Goal: Information Seeking & Learning: Learn about a topic

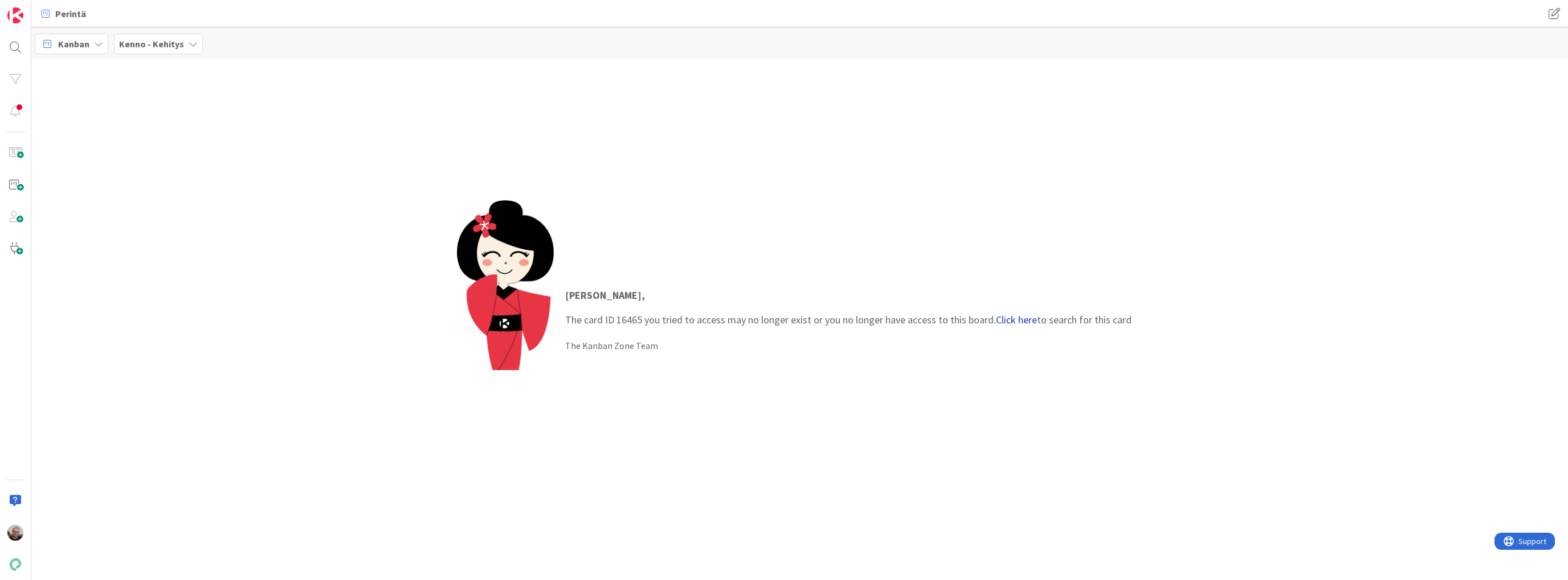
click at [1019, 318] on link "Click here" at bounding box center [1016, 319] width 41 height 13
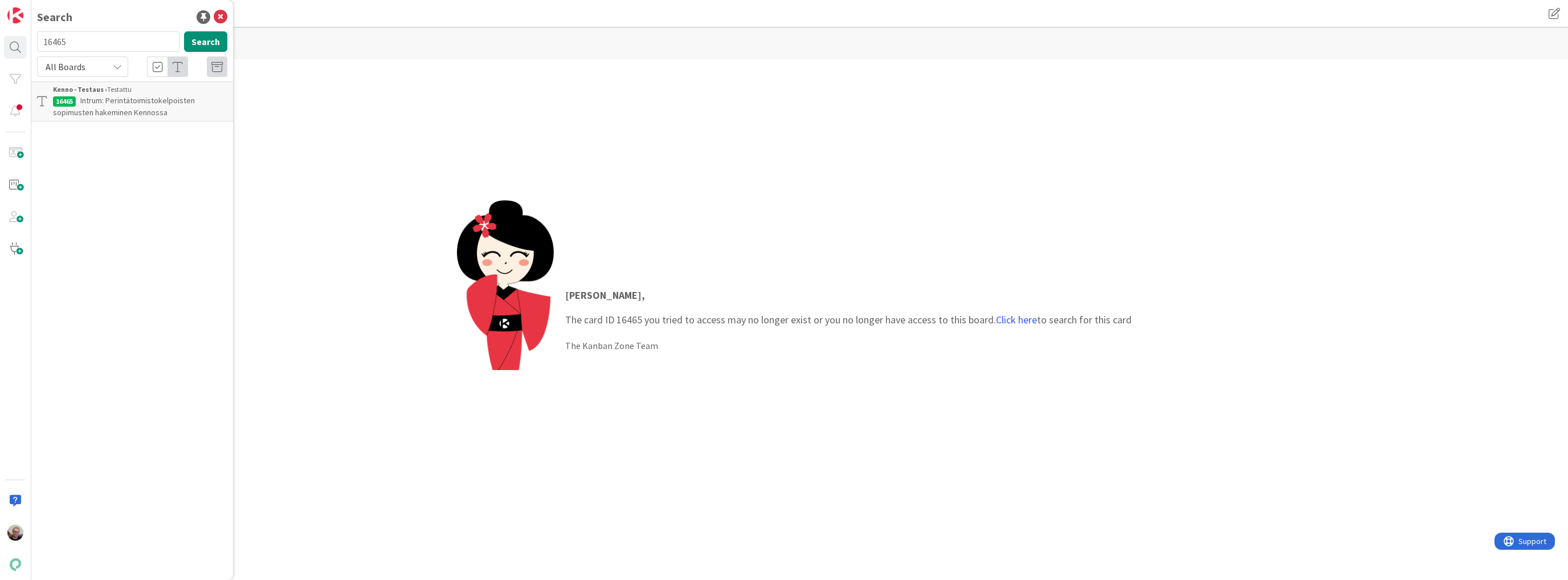
click at [99, 105] on span "Intrum: Perintätoimistokelpoisten sopimusten hakeminen Kennossa" at bounding box center [124, 106] width 142 height 22
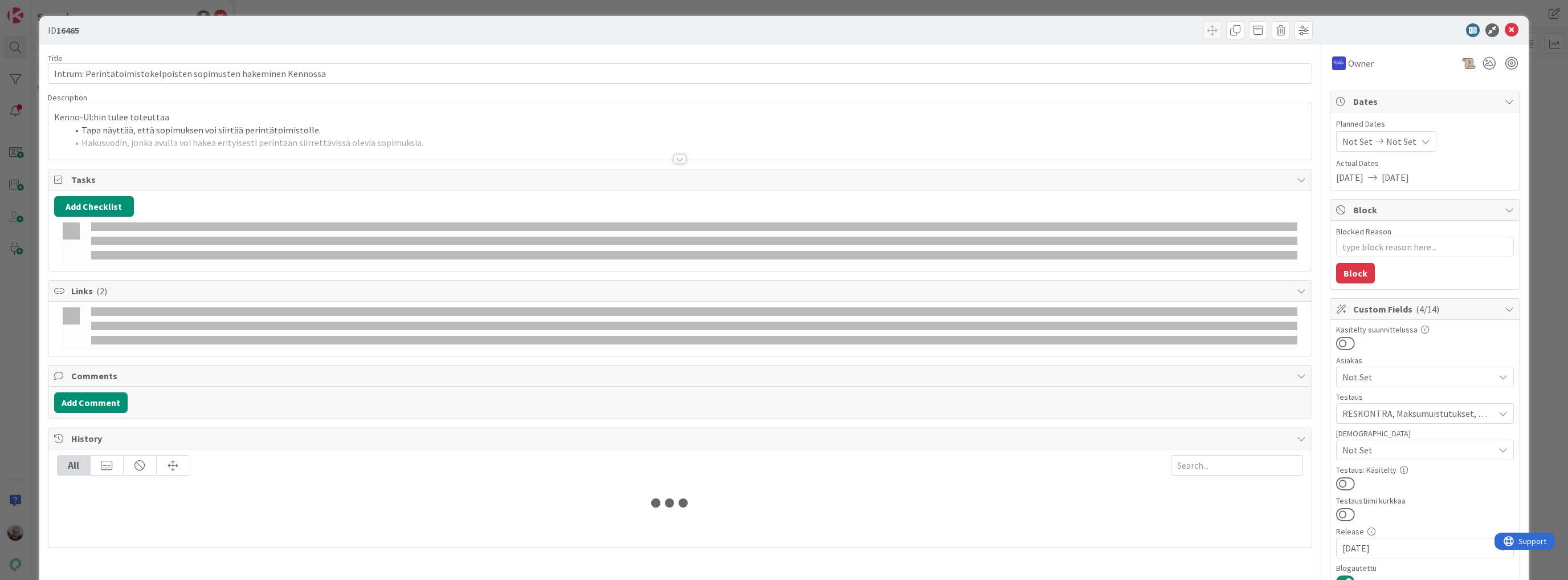
type input "19643"
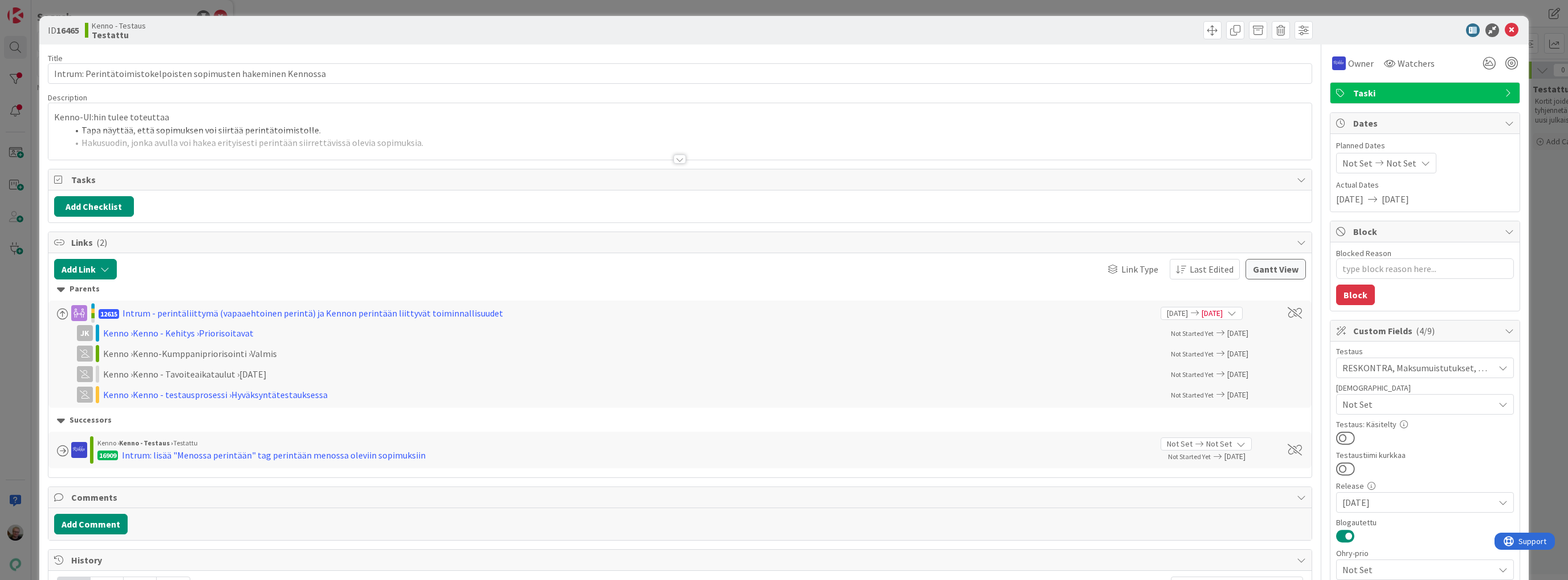
type textarea "x"
click at [299, 155] on div at bounding box center [680, 145] width 1263 height 29
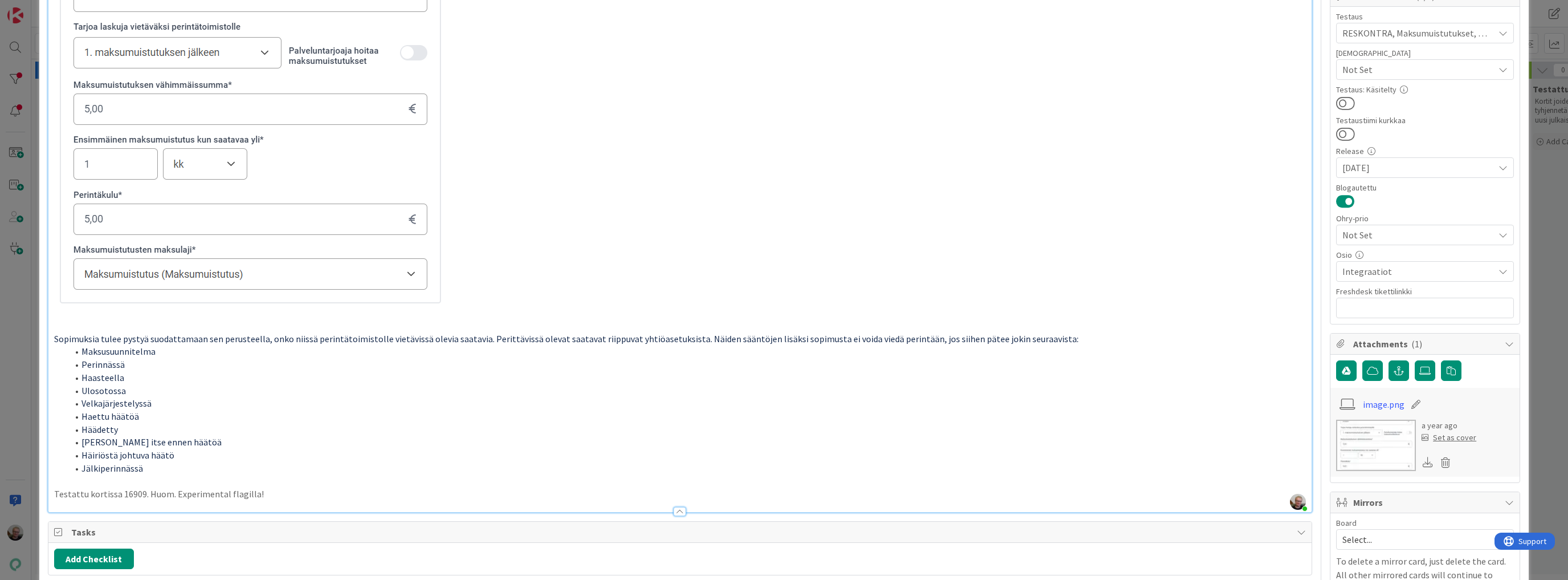
scroll to position [395, 0]
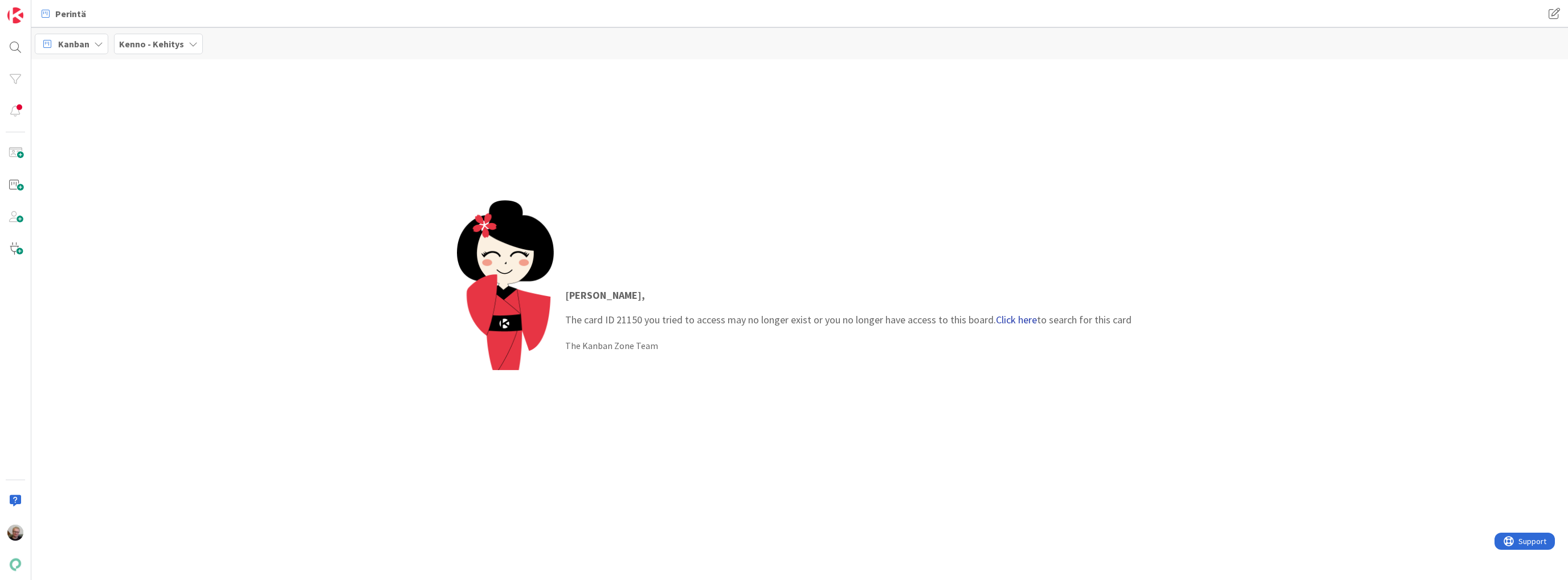
click at [1001, 323] on link "Click here" at bounding box center [1016, 319] width 41 height 13
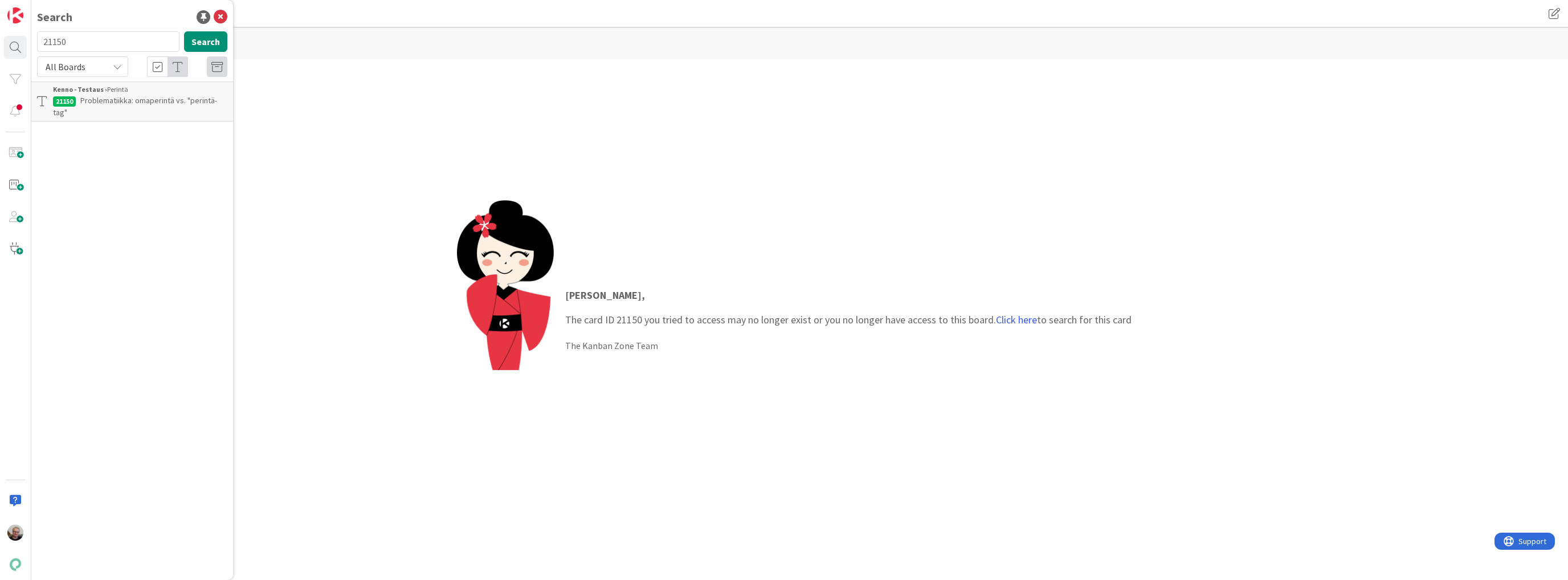
click at [138, 101] on span "Problematiikka: omaperintä vs. "perintä-tag"" at bounding box center [134, 106] width 164 height 22
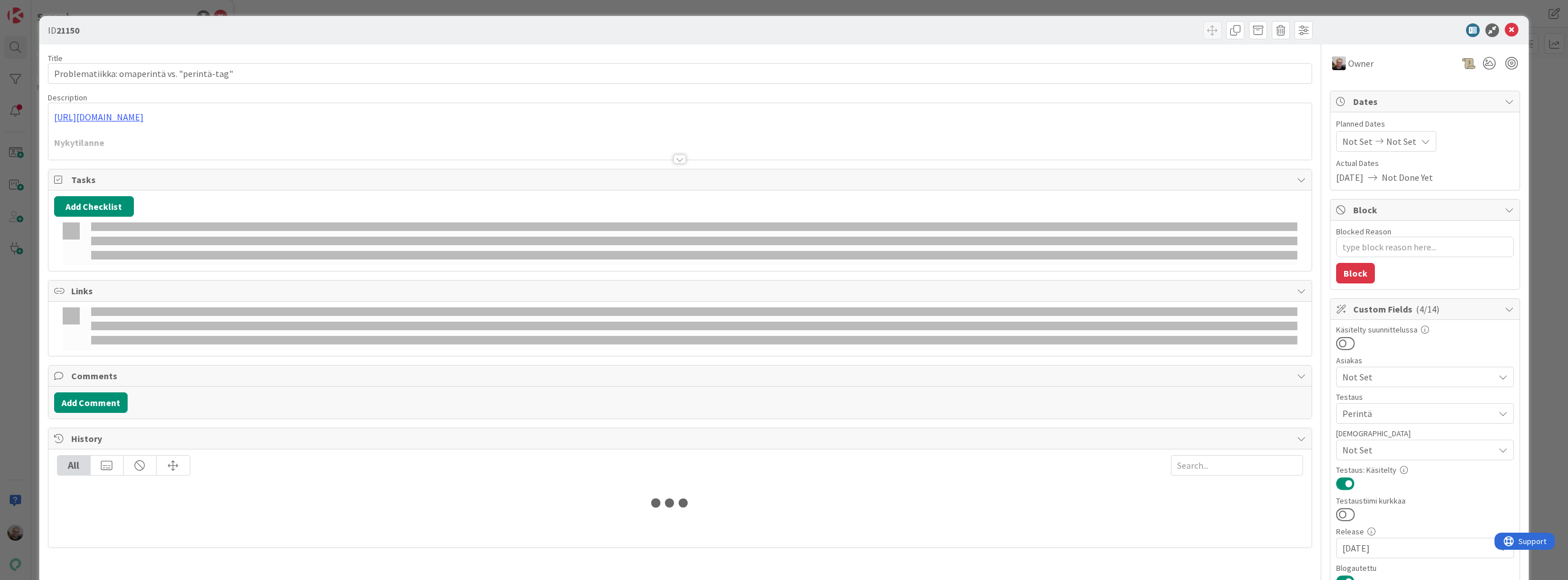
type input "19643"
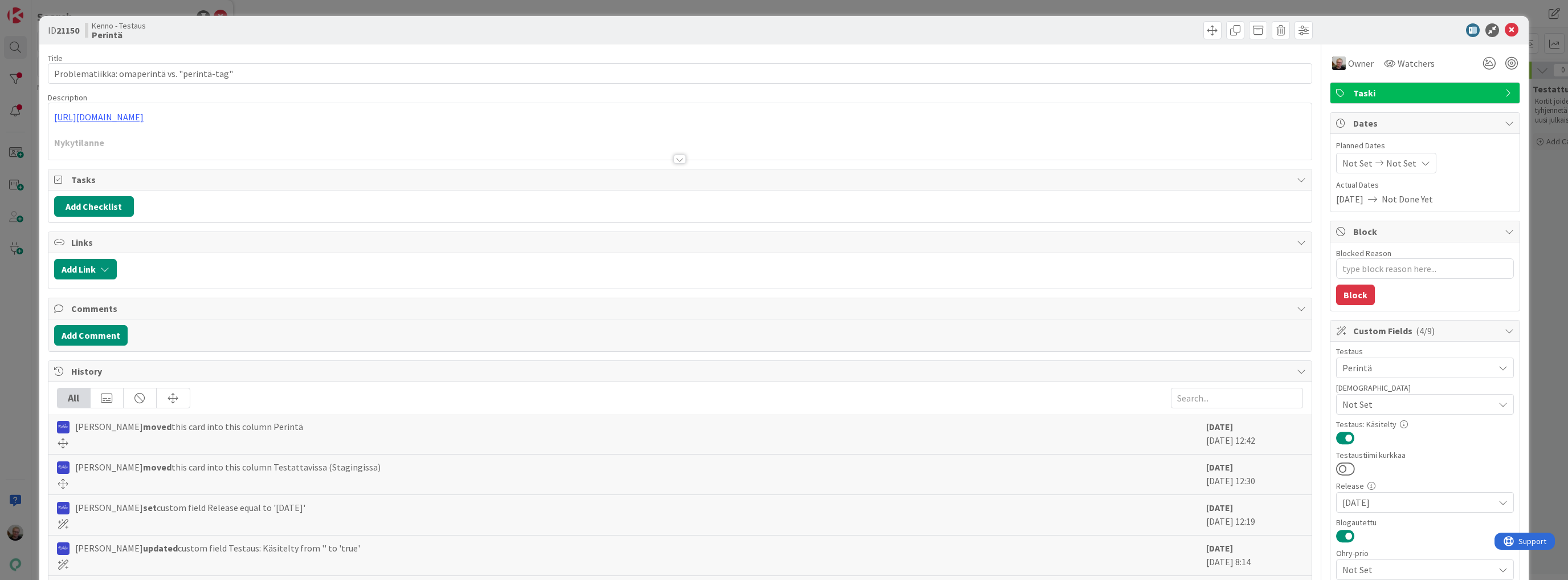
type textarea "x"
click at [159, 132] on div at bounding box center [680, 145] width 1263 height 29
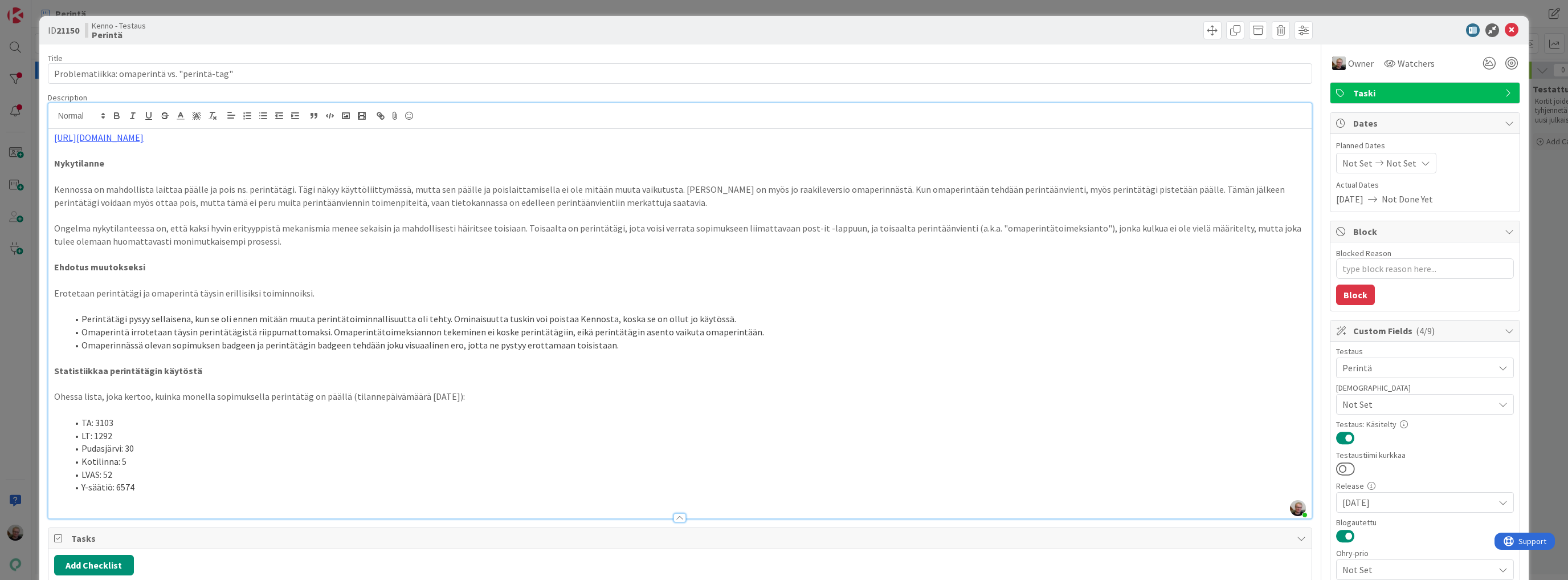
click at [360, 271] on p "Ehdotus muutokseksi" at bounding box center [680, 267] width 1251 height 13
click at [1508, 31] on icon at bounding box center [1512, 31] width 14 height 14
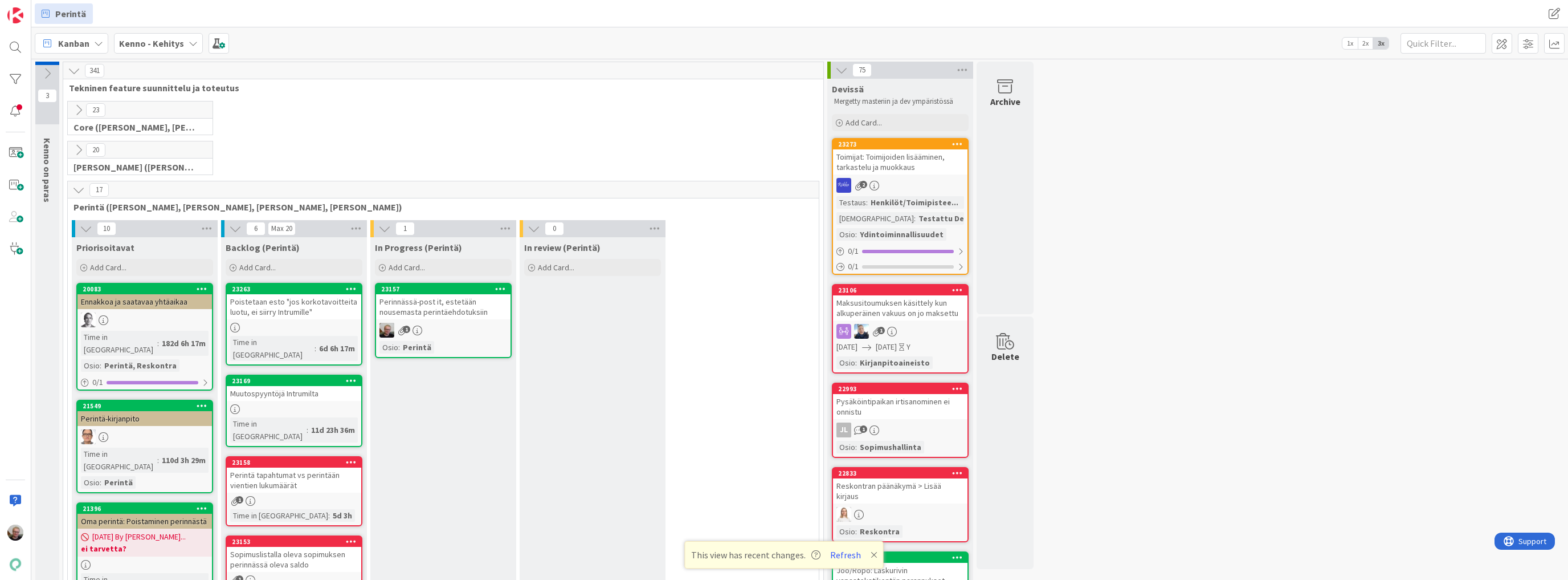
click at [429, 305] on div "Perinnässä-post it, estetään nousemasta perintäehdotuksiin" at bounding box center [443, 306] width 134 height 25
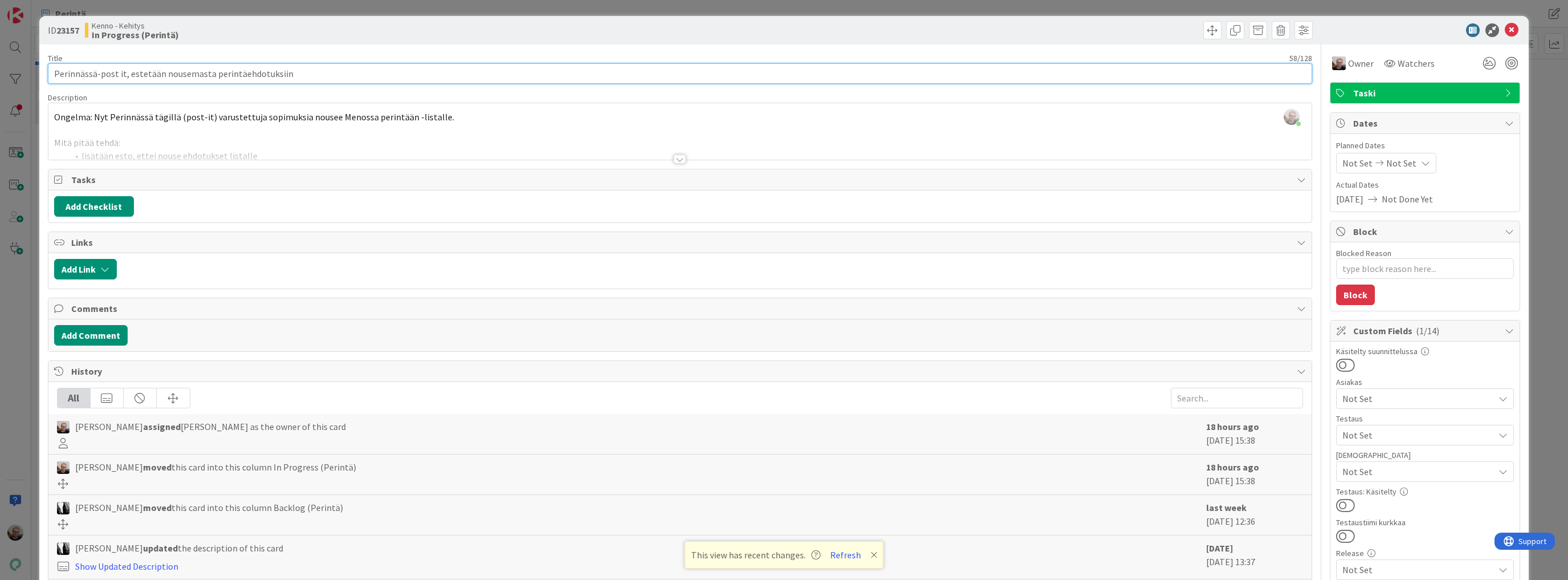
drag, startPoint x: 334, startPoint y: 73, endPoint x: 0, endPoint y: 110, distance: 336.0
click at [0, 110] on div "ID 23157 Kenno - Kehitys In Progress (Perintä) Title 58 / 128 Perinnässä-post i…" at bounding box center [784, 290] width 1568 height 580
type textarea "x"
